Goal: Transaction & Acquisition: Purchase product/service

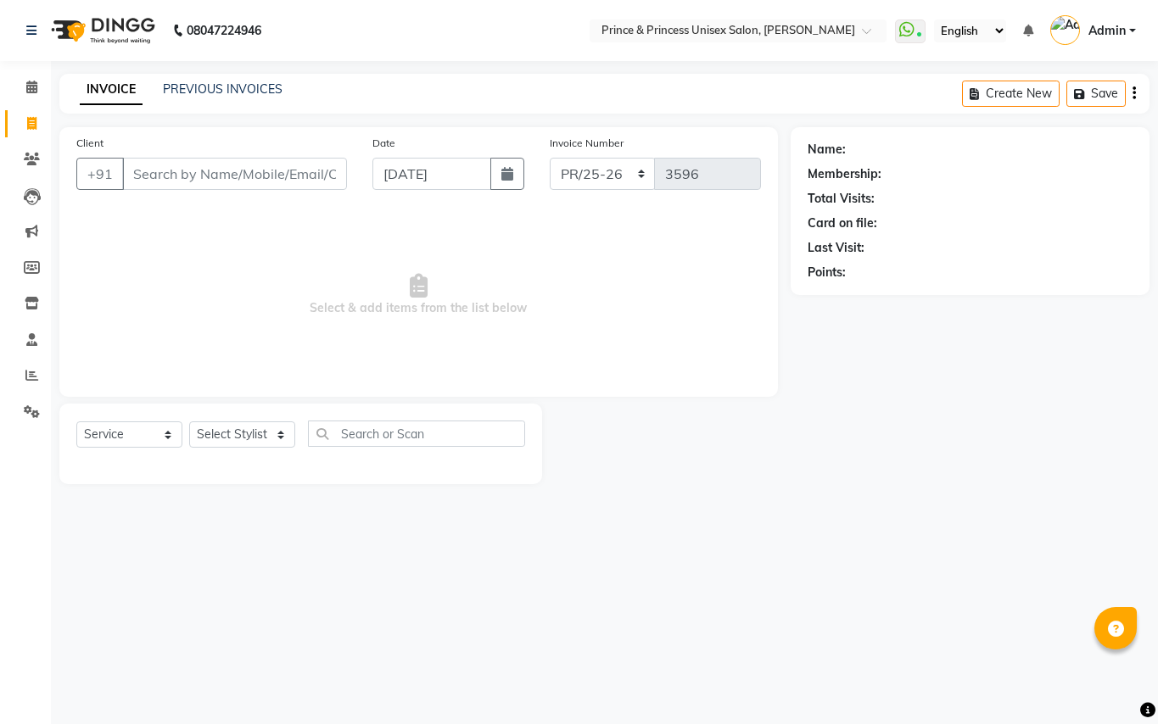
select select "service"
click at [295, 428] on div "Select Service Product Membership Package Voucher Prepaid Gift Card Select Styl…" at bounding box center [300, 441] width 449 height 40
click at [218, 431] on select "Select Stylist ABHISHEK AJEET AJEET NEW ARUN ASLAM CHANDAN GUDDU MAHESH MANI ME…" at bounding box center [242, 435] width 106 height 26
select select "44027"
click at [416, 446] on input "text" at bounding box center [416, 434] width 217 height 26
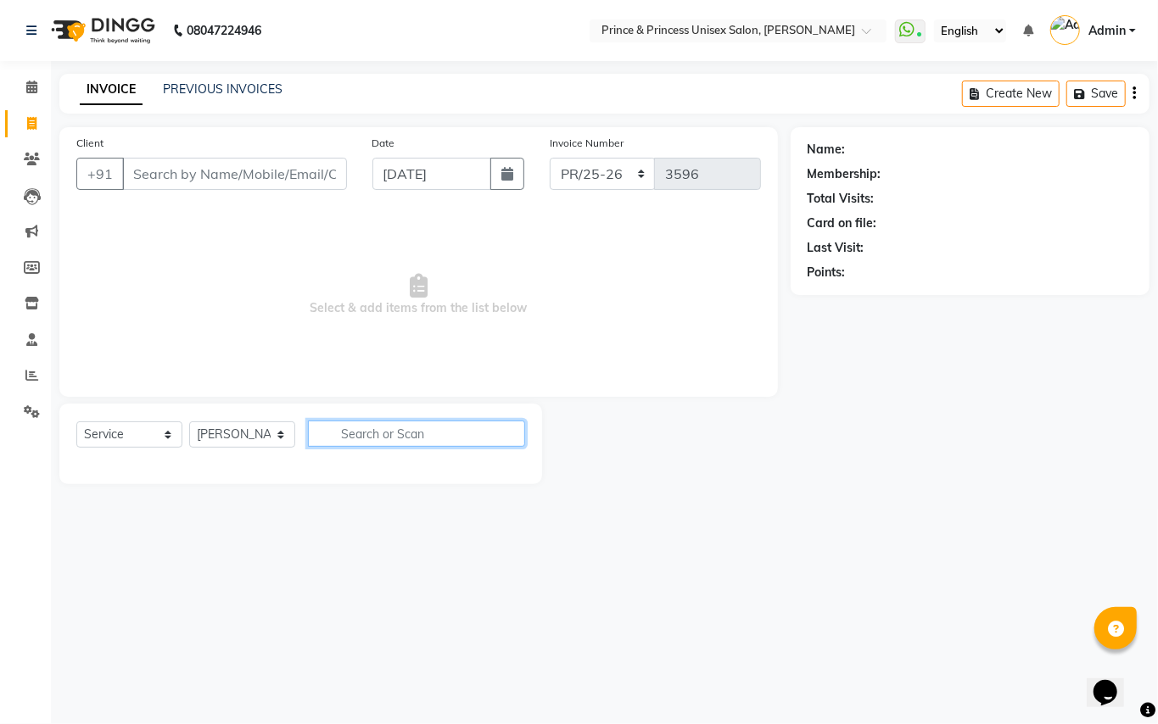
click at [417, 443] on input "text" at bounding box center [416, 434] width 217 height 26
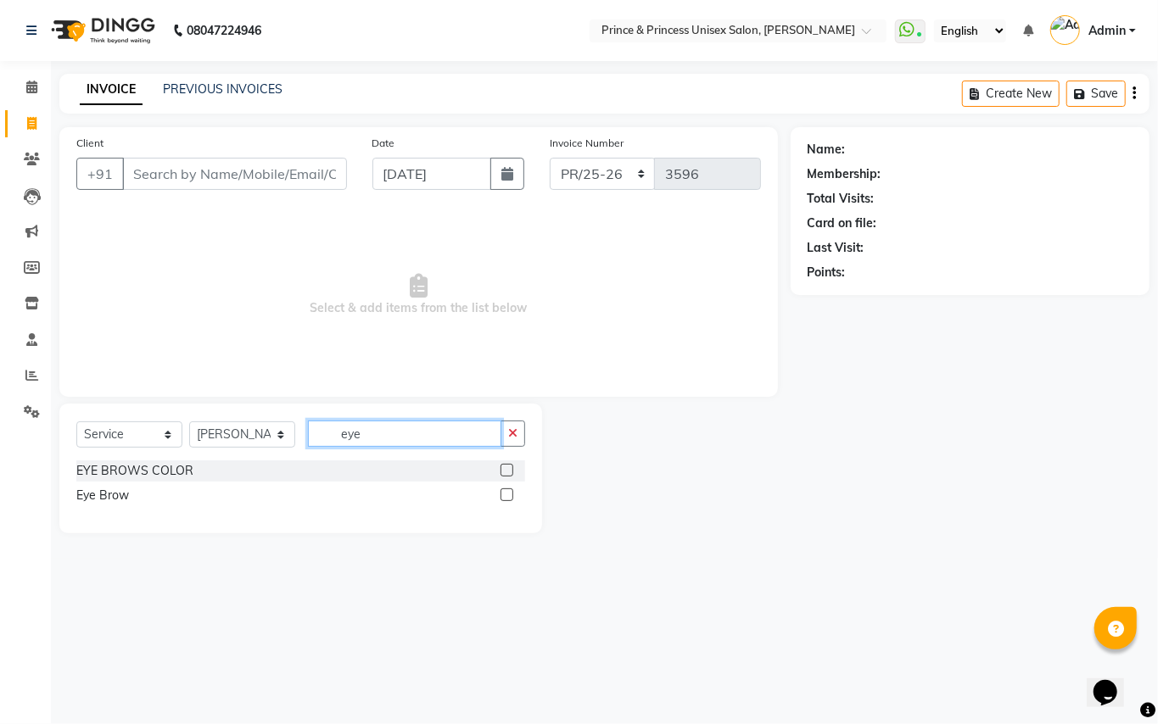
type input "eye"
click at [510, 494] on label at bounding box center [506, 495] width 13 height 13
click at [510, 494] on input "checkbox" at bounding box center [505, 495] width 11 height 11
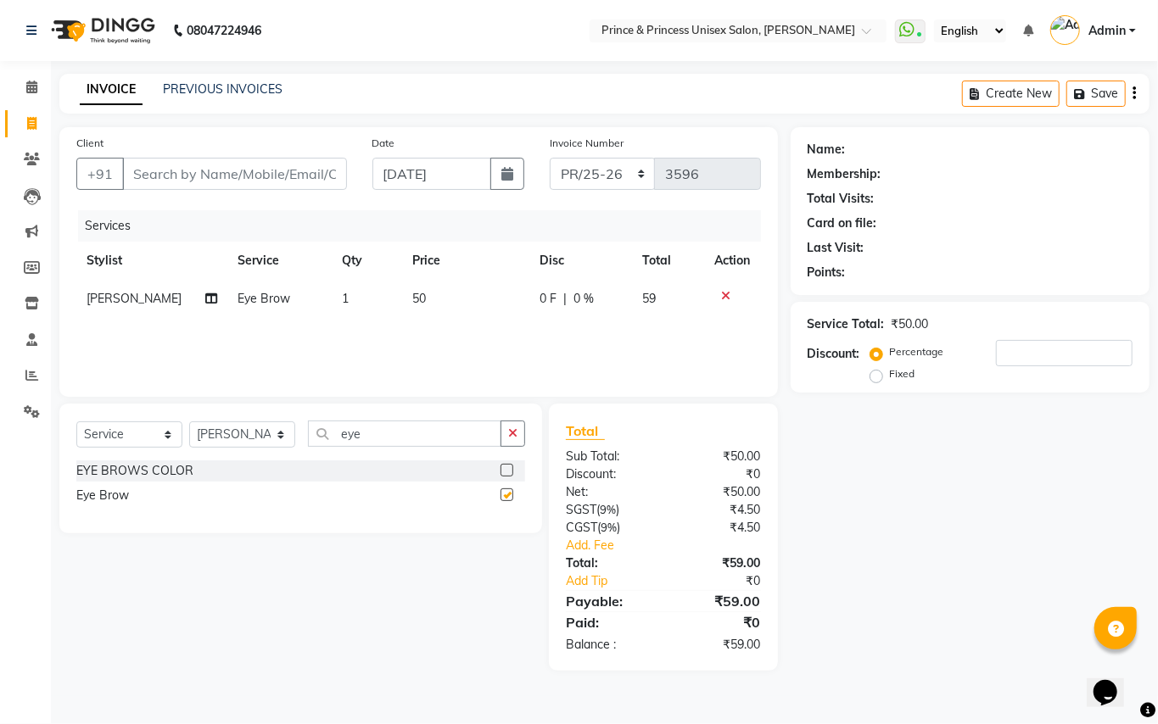
checkbox input "false"
click at [238, 170] on input "Client" at bounding box center [234, 174] width 225 height 32
type input "9"
type input "0"
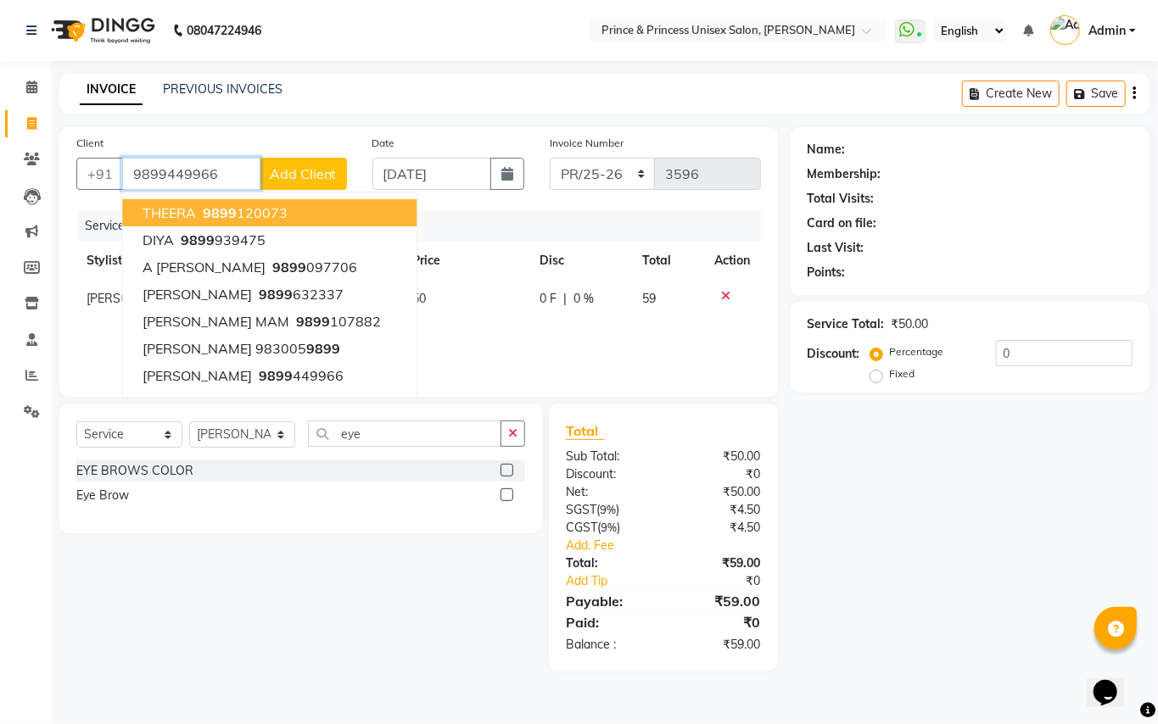
type input "9899449966"
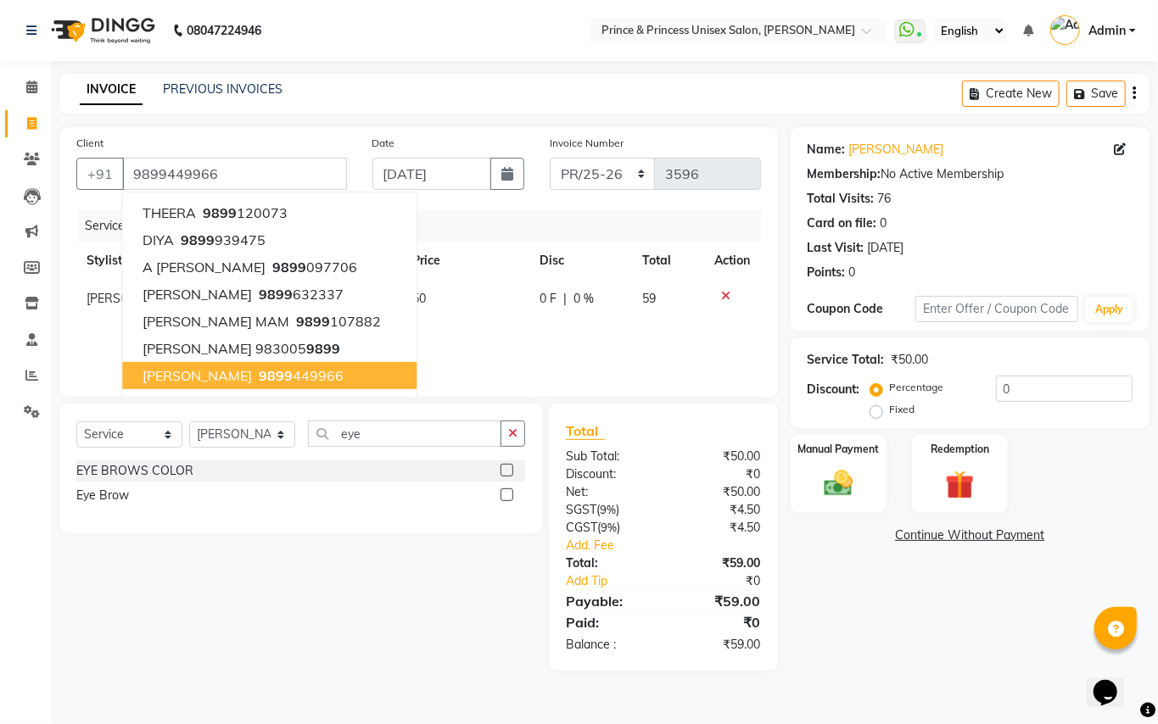
click at [259, 374] on span "9899" at bounding box center [276, 375] width 34 height 17
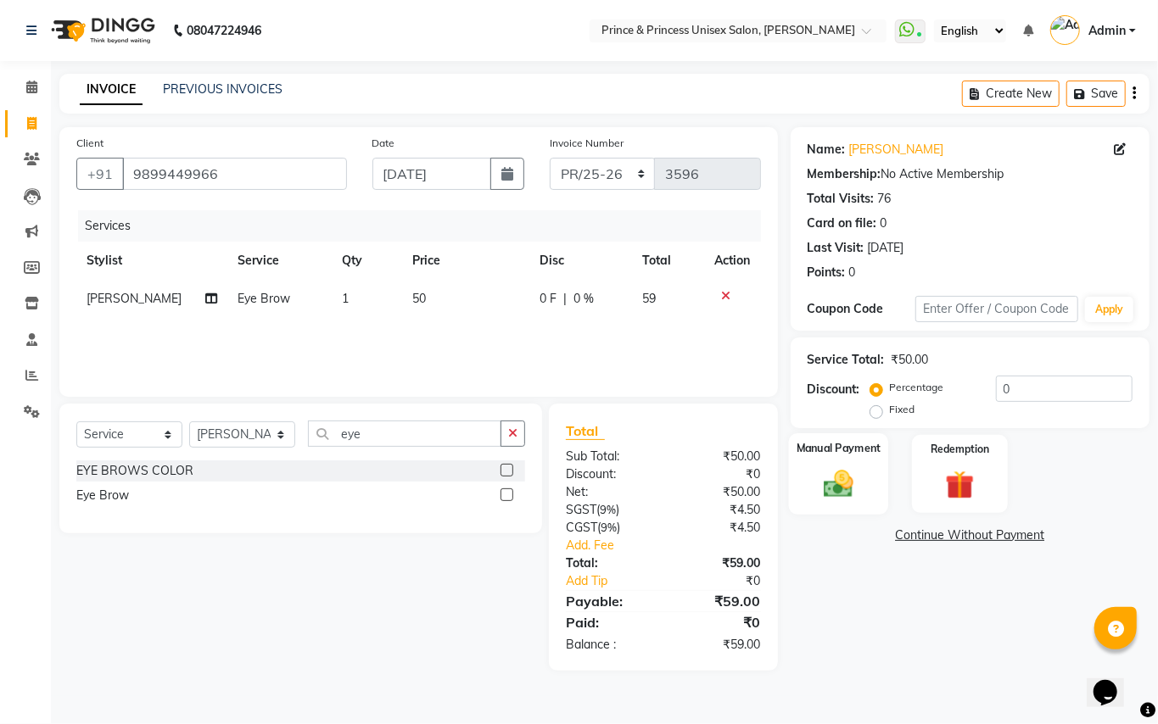
drag, startPoint x: 838, startPoint y: 489, endPoint x: 856, endPoint y: 495, distance: 18.8
click at [839, 489] on img at bounding box center [838, 483] width 48 height 35
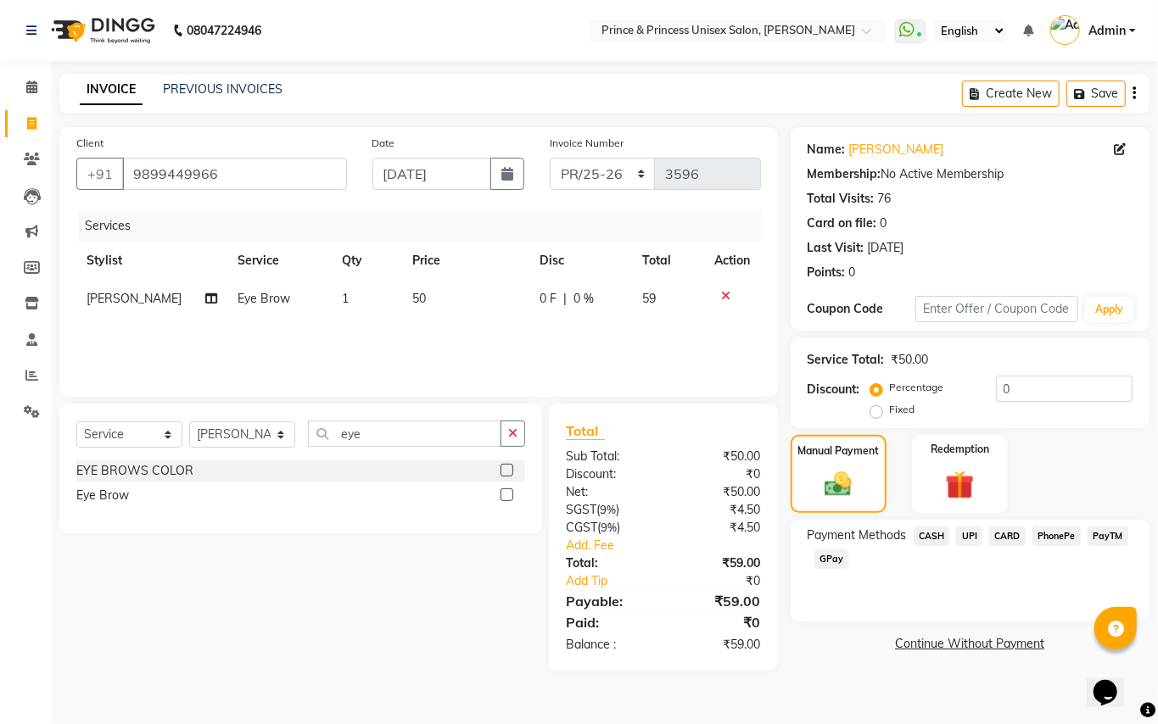
click at [963, 530] on span "UPI" at bounding box center [969, 537] width 26 height 20
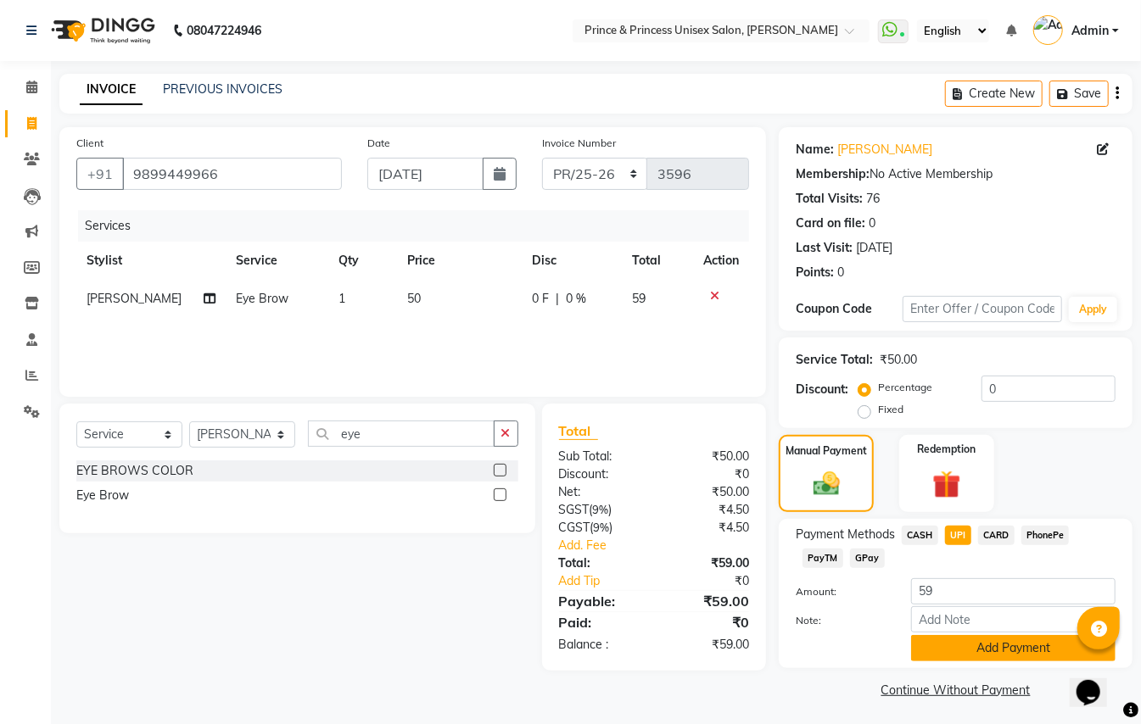
click at [999, 649] on button "Add Payment" at bounding box center [1013, 648] width 204 height 26
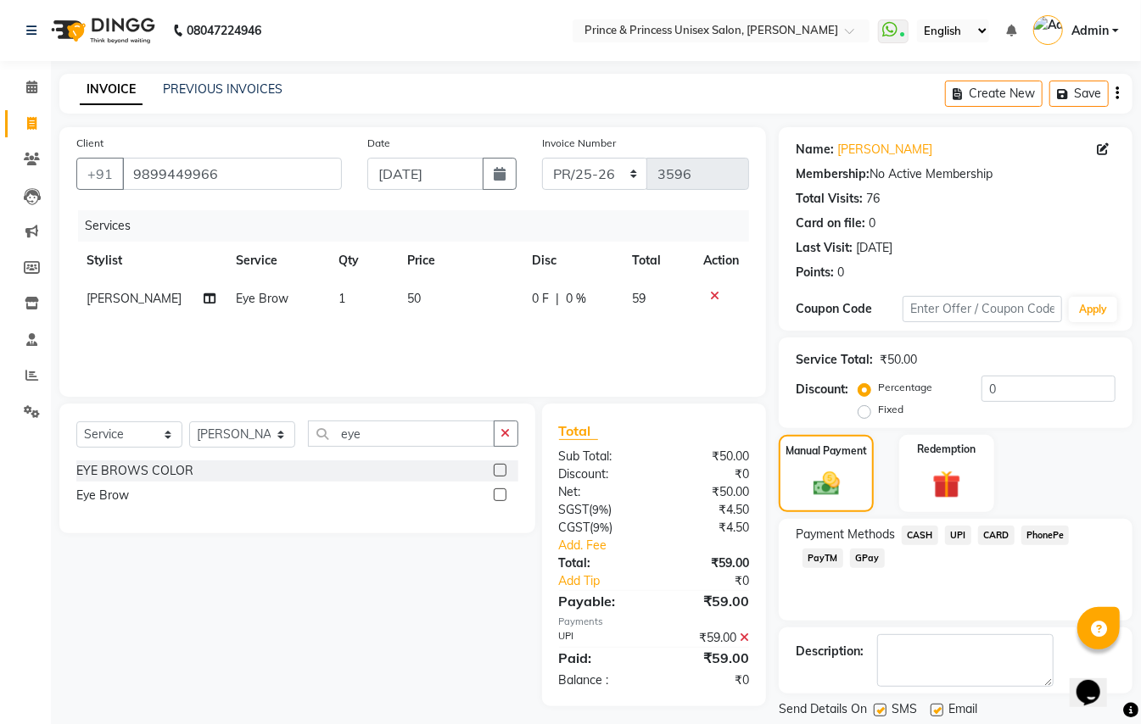
scroll to position [53, 0]
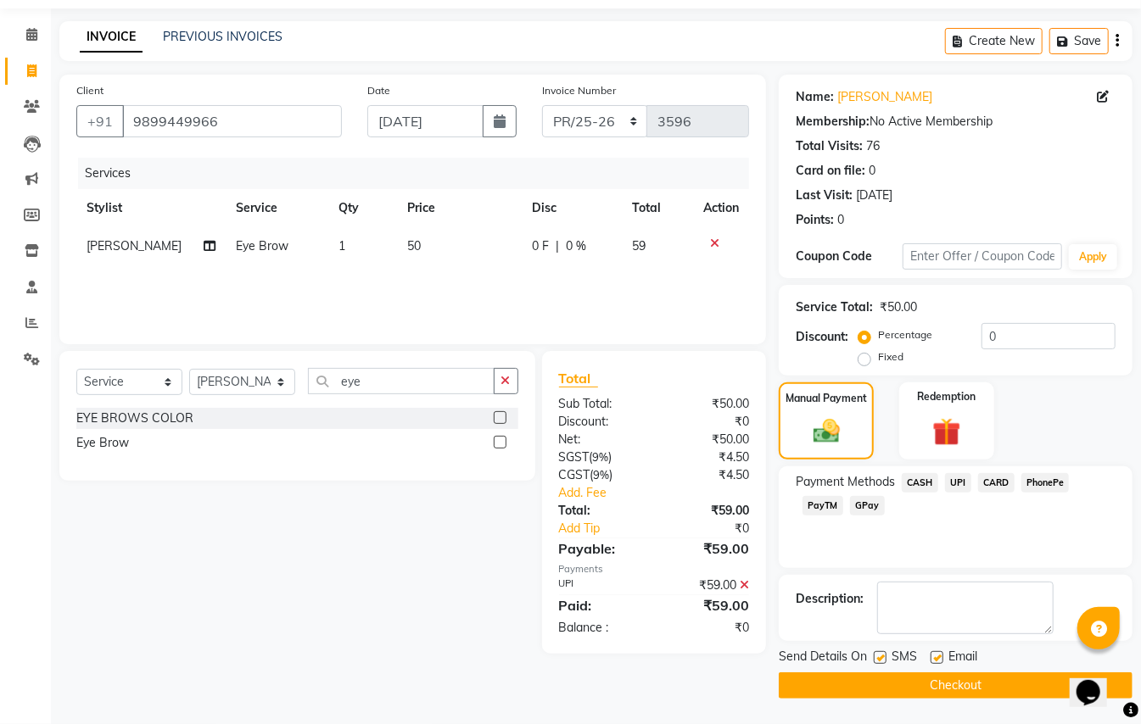
click at [981, 686] on button "Checkout" at bounding box center [956, 686] width 354 height 26
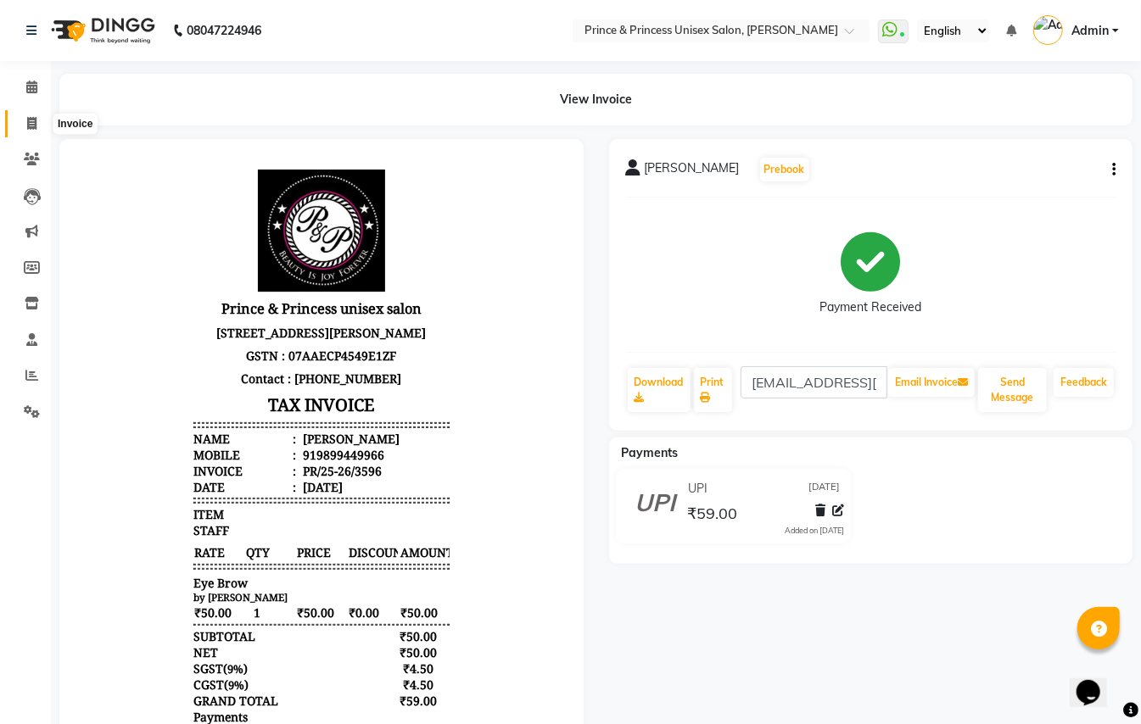
click at [35, 123] on icon at bounding box center [31, 123] width 9 height 13
select select "service"
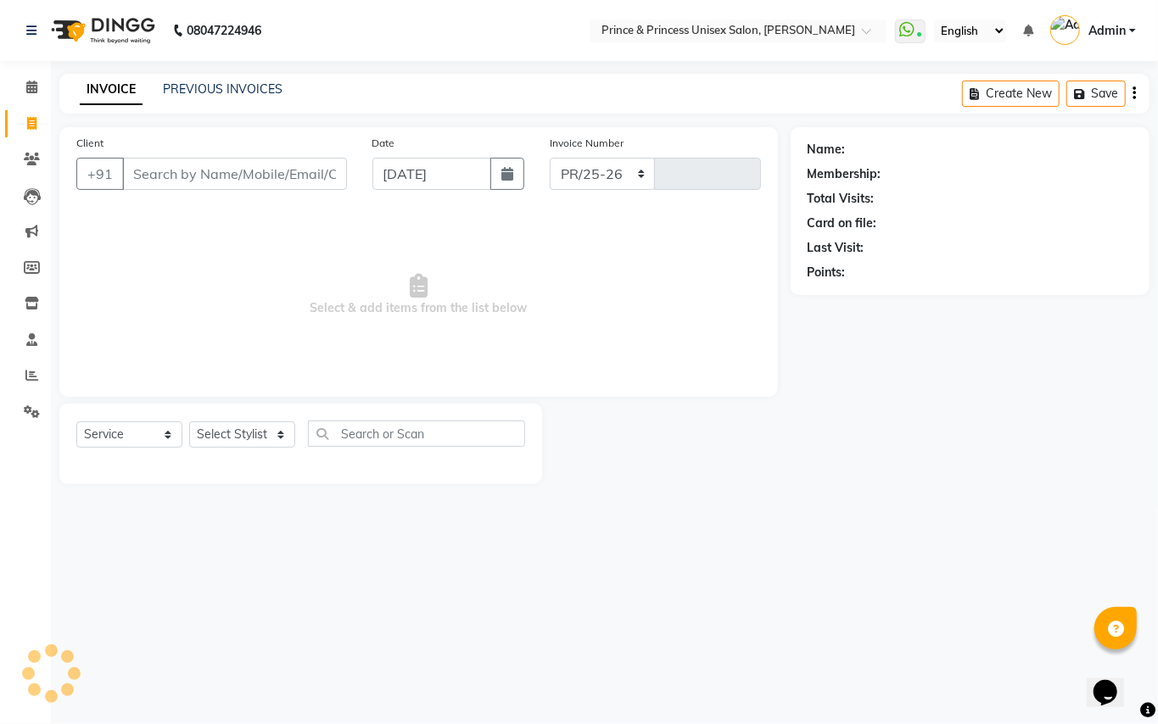
select select "3760"
type input "3597"
click at [276, 431] on select "Select Stylist" at bounding box center [242, 435] width 106 height 26
select select "17871"
click at [422, 443] on input "text" at bounding box center [416, 434] width 217 height 26
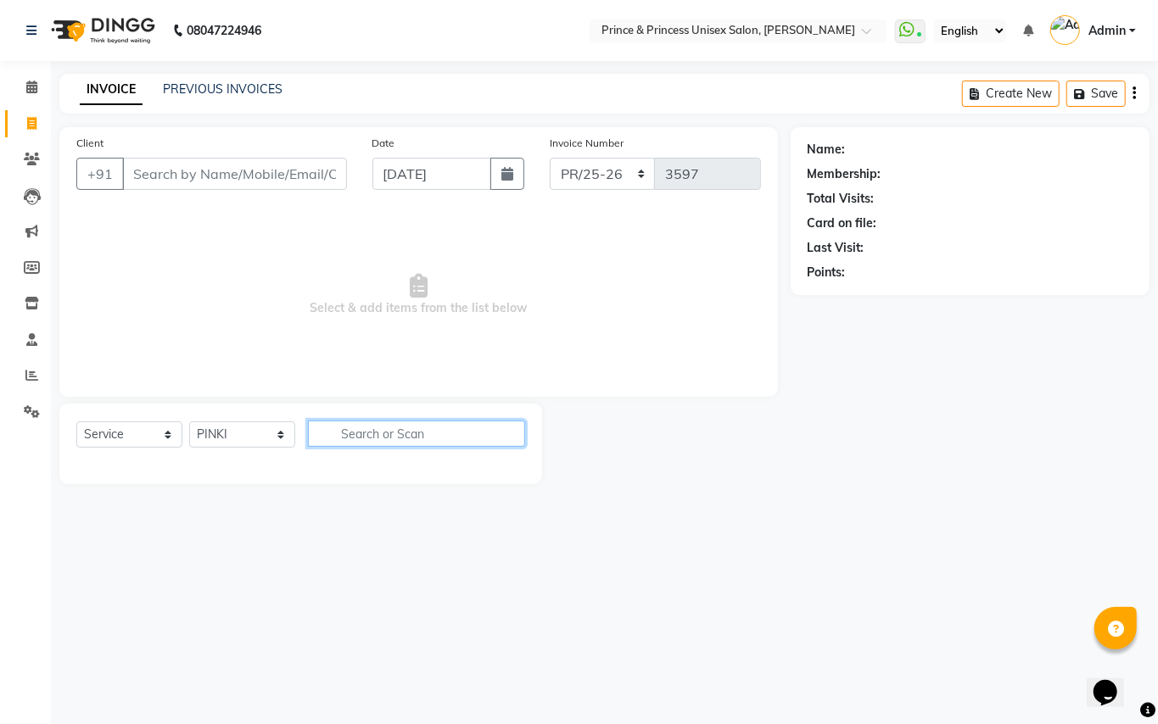
click at [422, 443] on input "text" at bounding box center [416, 434] width 217 height 26
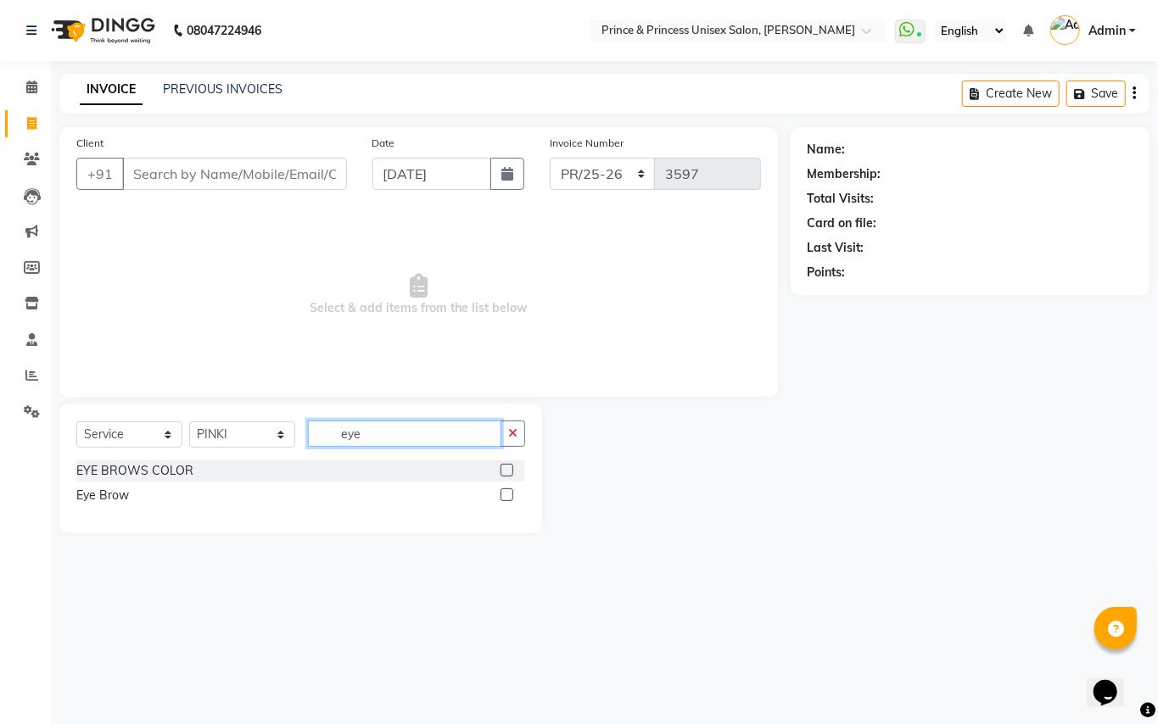
type input "eye"
click at [506, 500] on label at bounding box center [506, 495] width 13 height 13
click at [506, 500] on input "checkbox" at bounding box center [505, 495] width 11 height 11
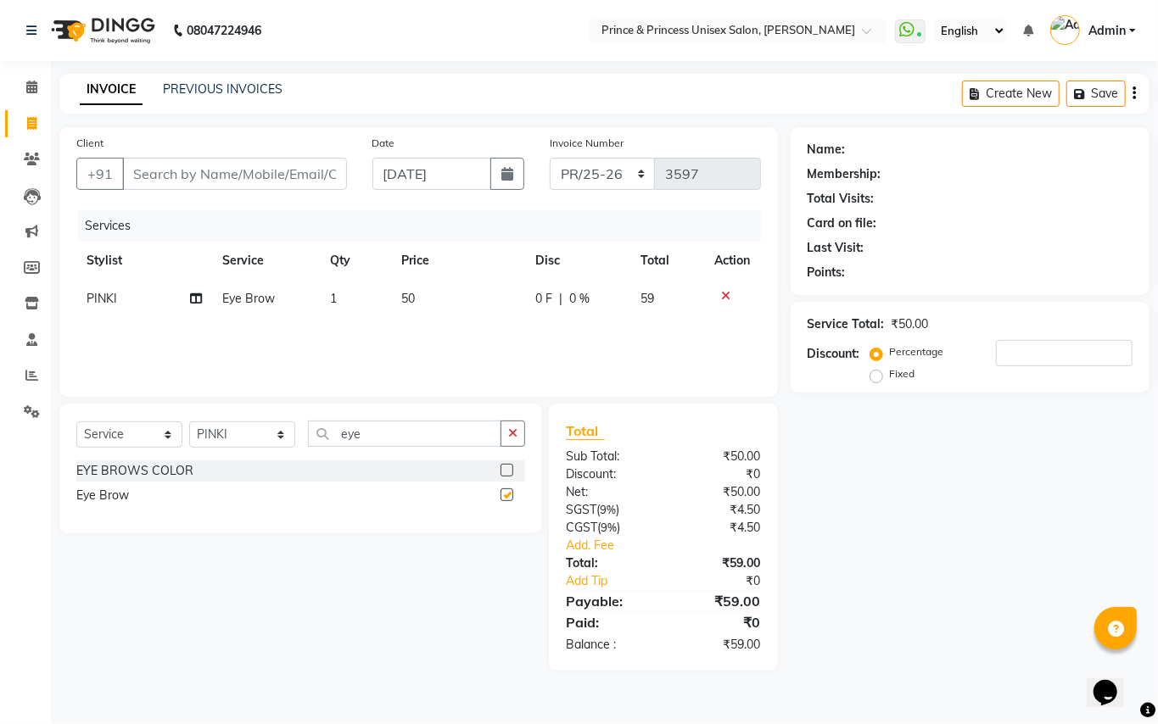
click at [506, 500] on label at bounding box center [506, 495] width 13 height 13
click at [506, 500] on input "checkbox" at bounding box center [505, 495] width 11 height 11
click at [509, 493] on label at bounding box center [506, 495] width 13 height 13
click at [509, 493] on input "checkbox" at bounding box center [505, 495] width 11 height 11
checkbox input "false"
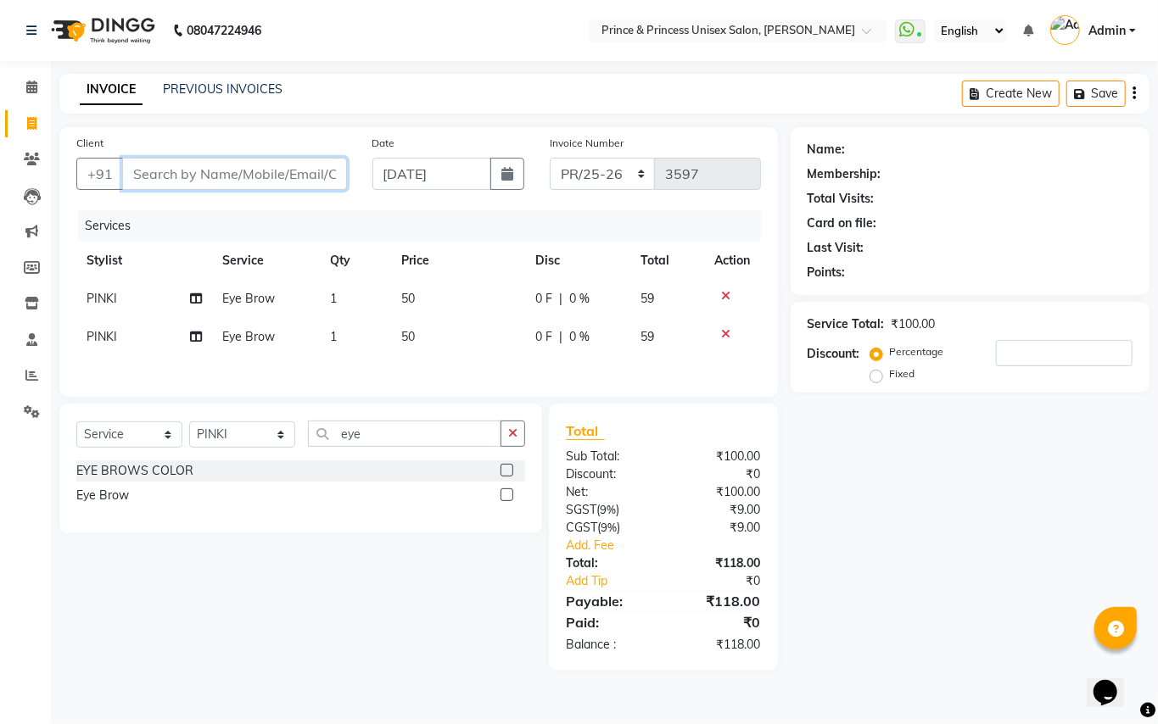
click at [279, 174] on input "Client" at bounding box center [234, 174] width 225 height 32
click at [309, 178] on input "Client" at bounding box center [234, 174] width 225 height 32
type input "9"
type input "0"
type input "9899449966"
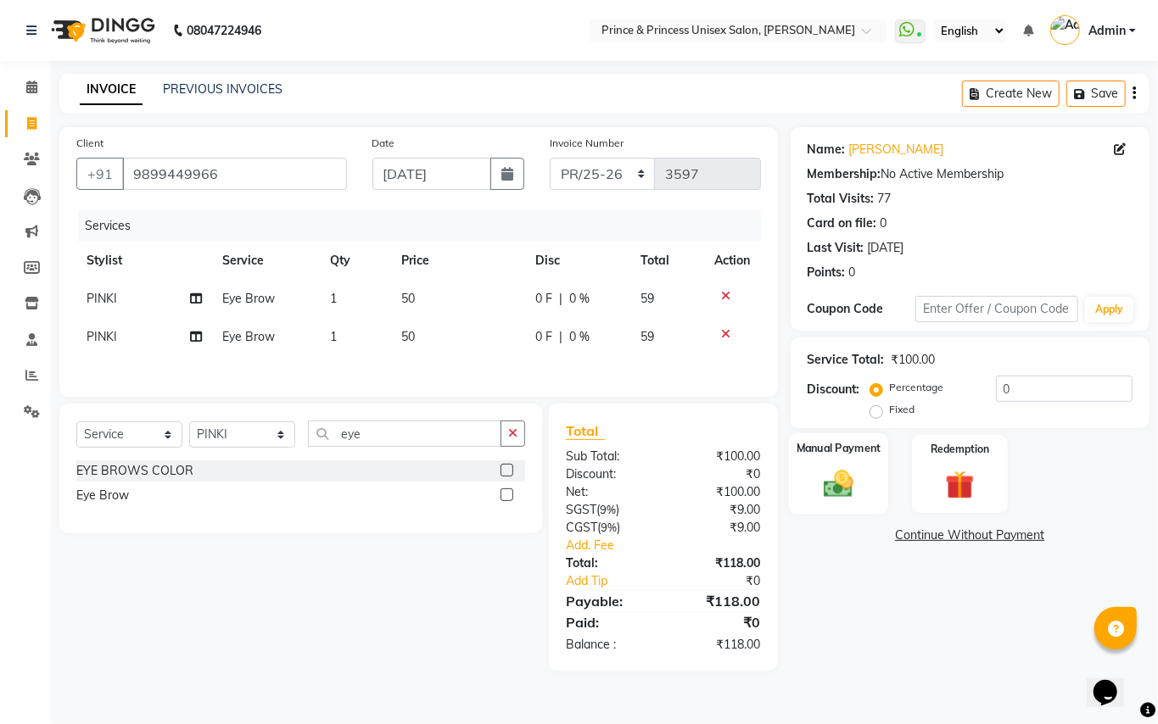
click at [846, 468] on img at bounding box center [838, 483] width 48 height 35
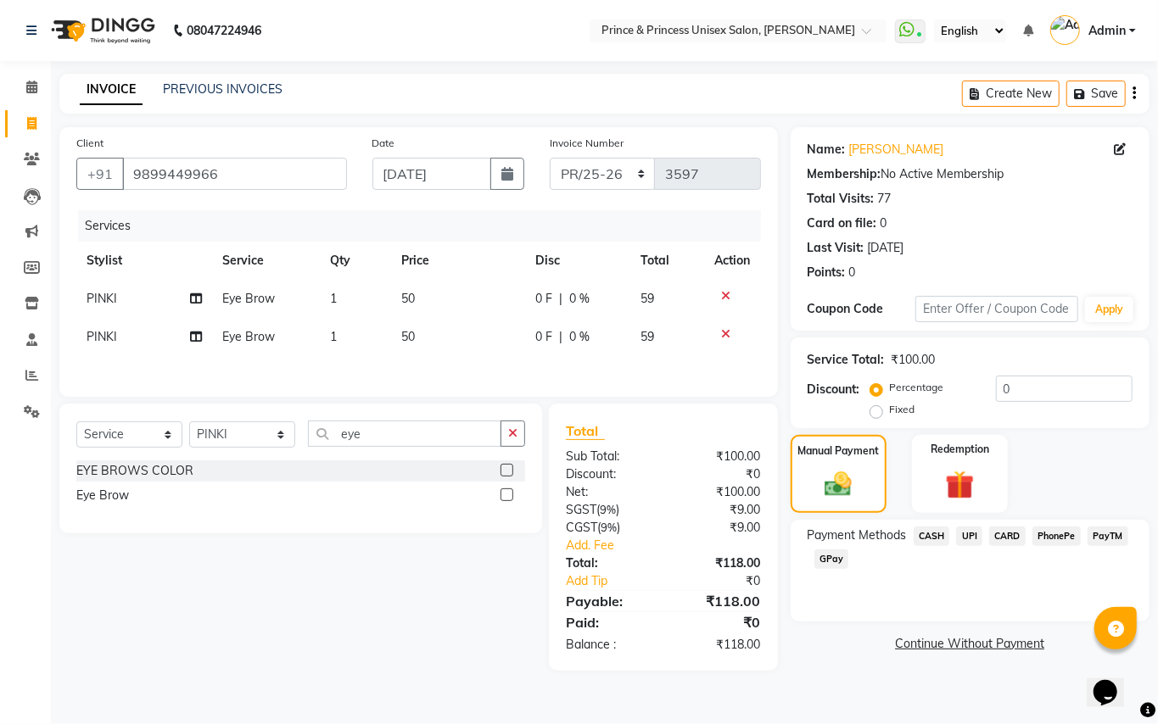
click at [937, 538] on span "CASH" at bounding box center [931, 537] width 36 height 20
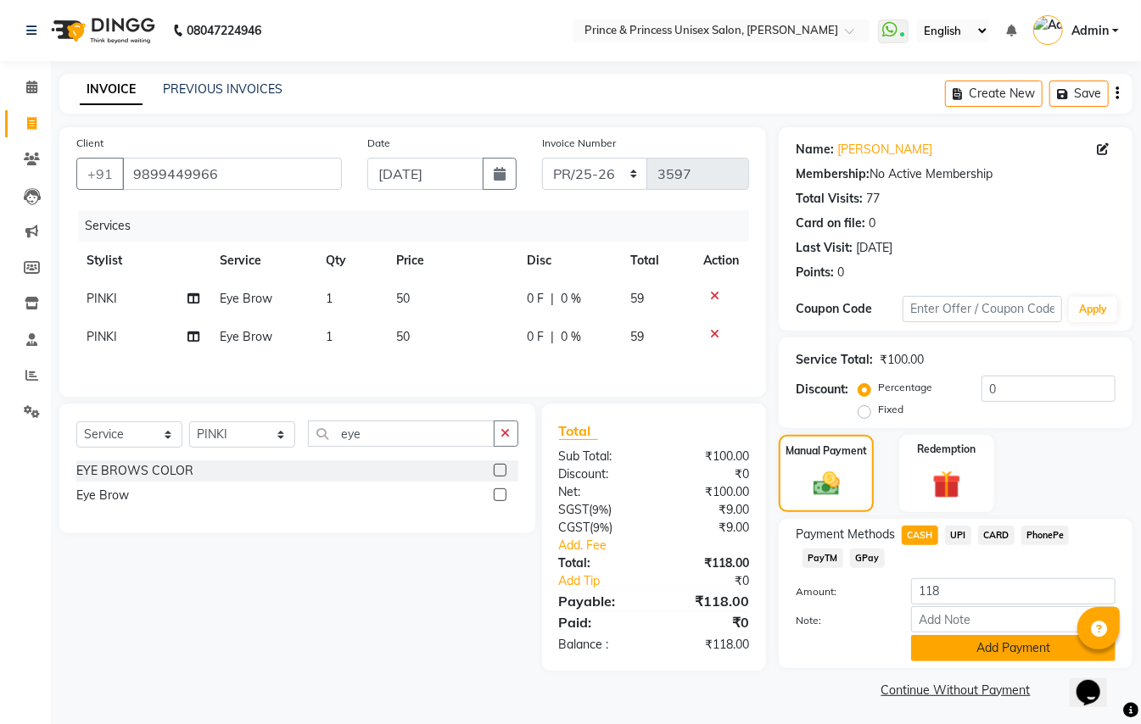
click at [952, 645] on button "Add Payment" at bounding box center [1013, 648] width 204 height 26
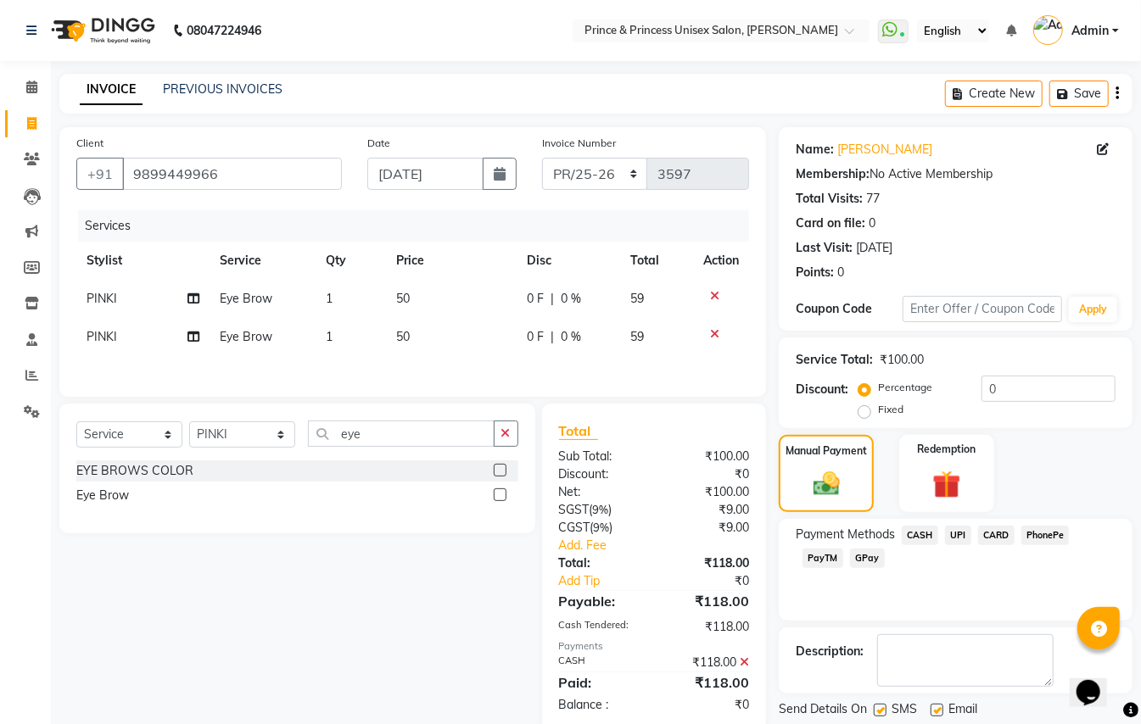
scroll to position [53, 0]
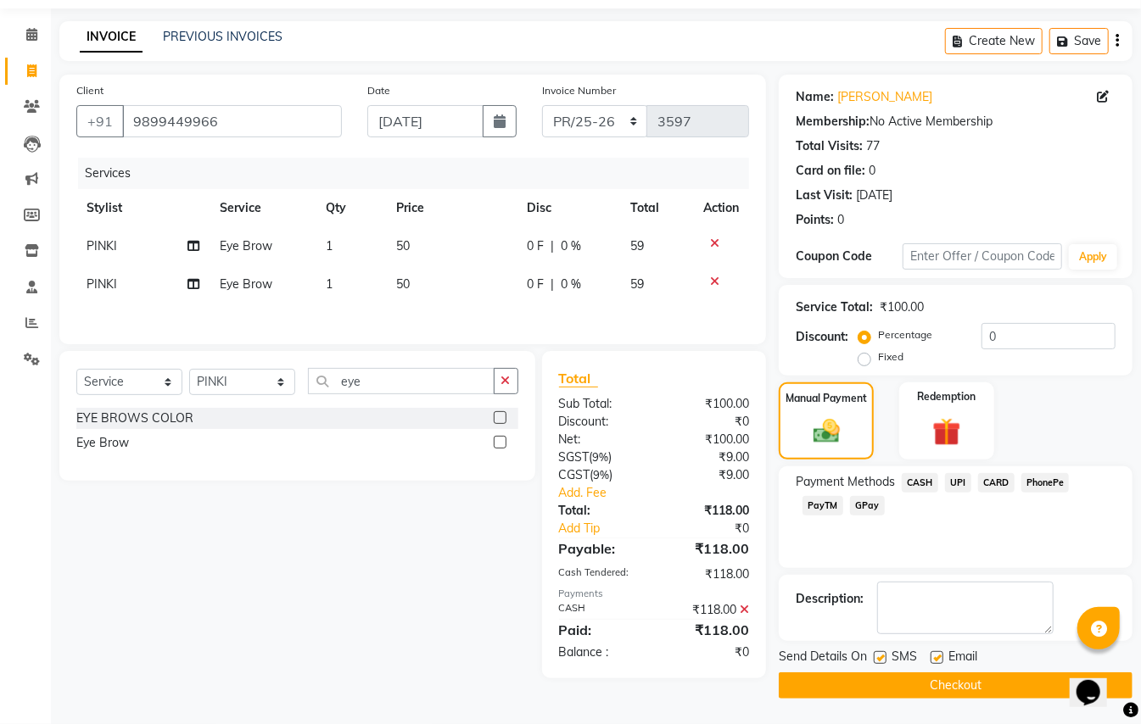
click at [946, 685] on button "Checkout" at bounding box center [956, 686] width 354 height 26
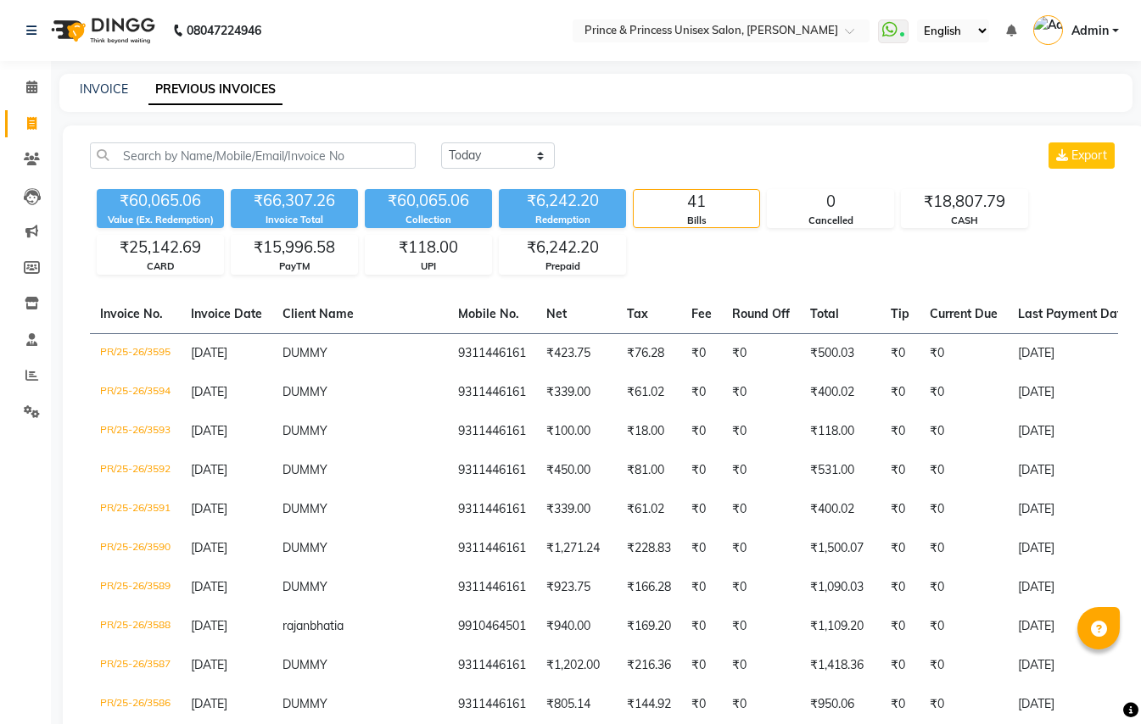
select select "[DATE]"
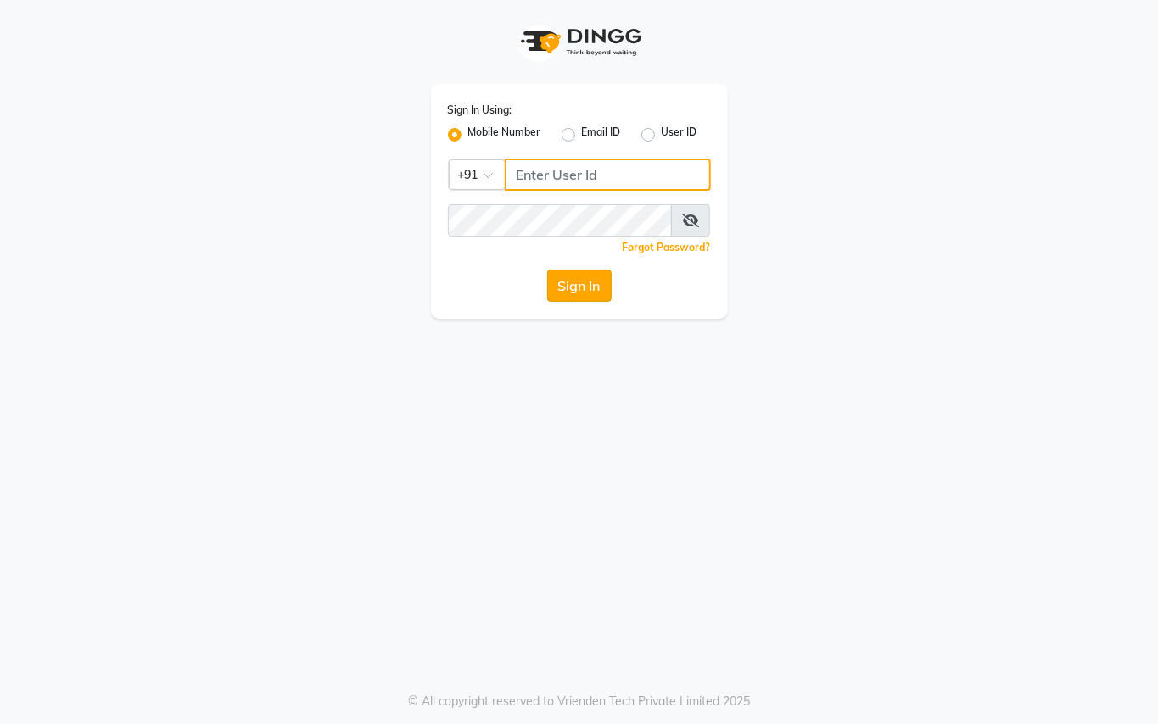
type input "9899449966"
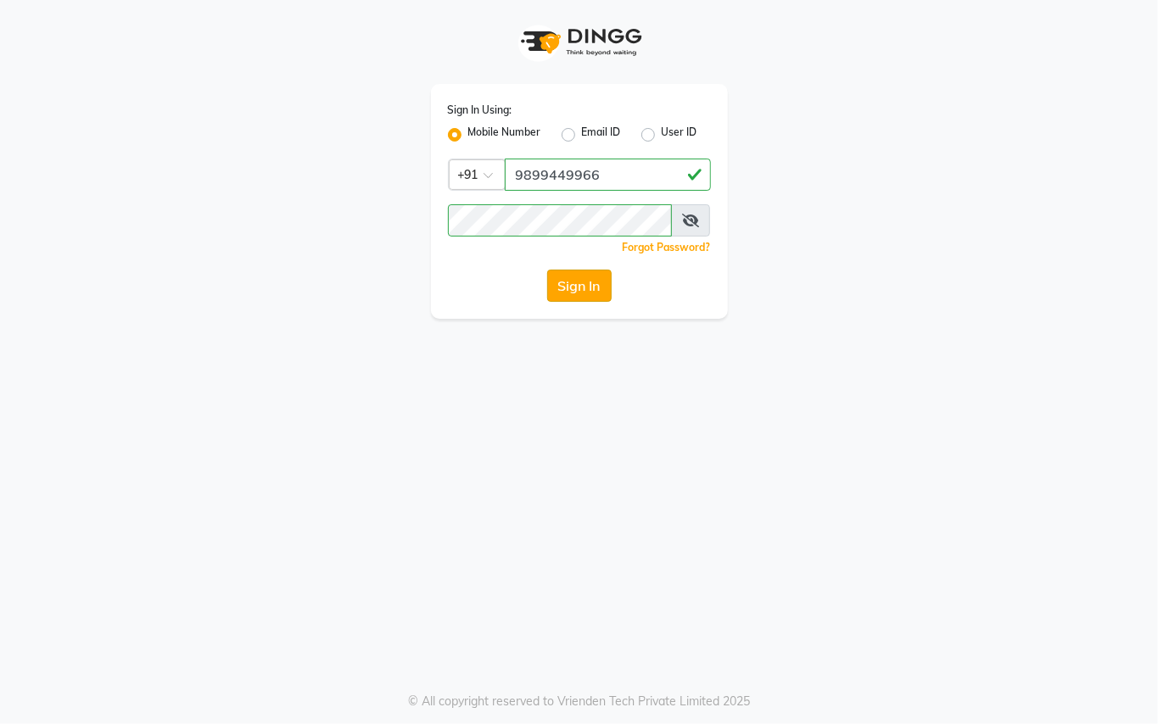
click at [560, 295] on button "Sign In" at bounding box center [579, 286] width 64 height 32
